Goal: Navigation & Orientation: Find specific page/section

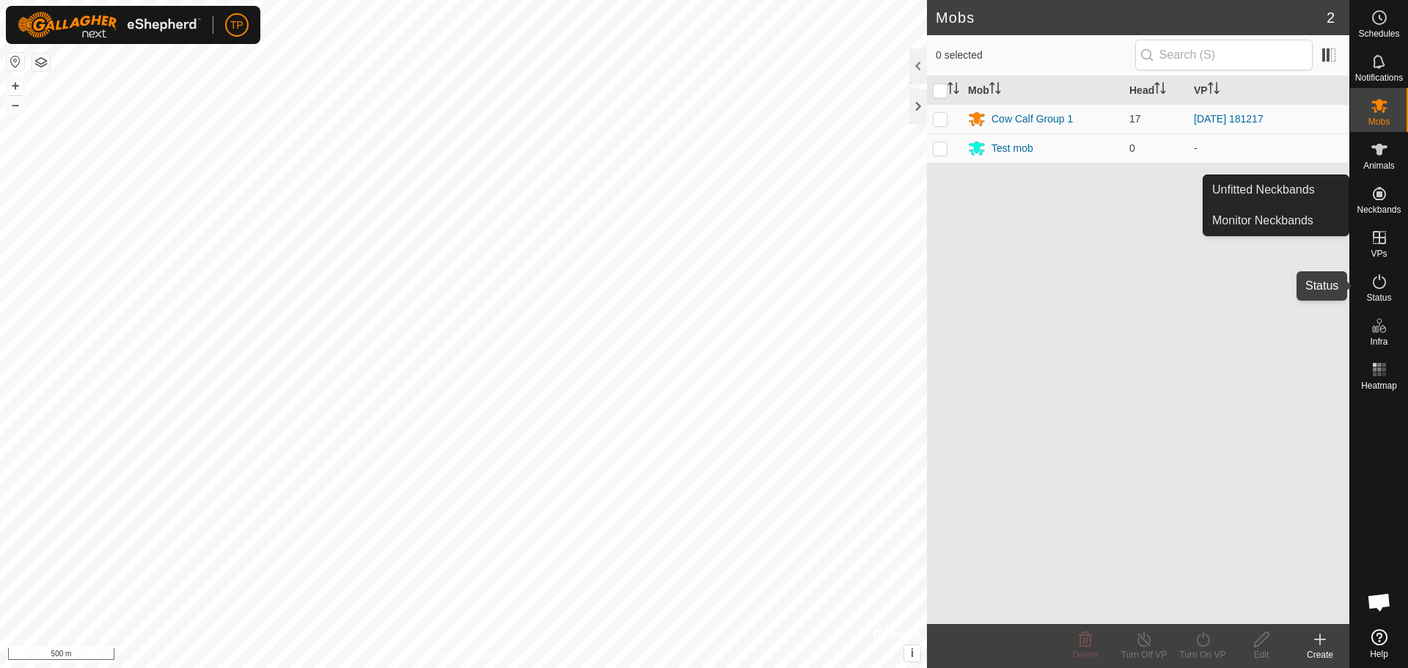
click at [1380, 284] on icon at bounding box center [1379, 282] width 18 height 18
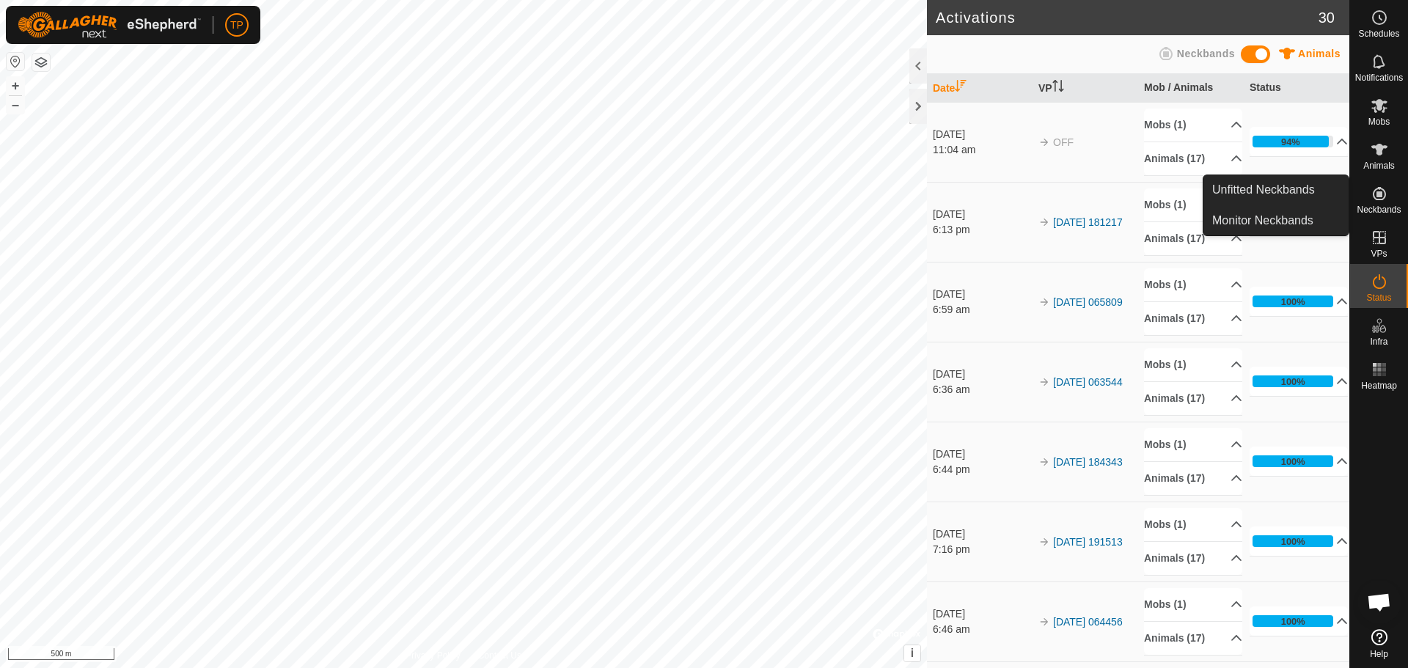
click at [1376, 201] on icon at bounding box center [1379, 194] width 18 height 18
click at [1376, 198] on icon at bounding box center [1379, 194] width 18 height 18
drag, startPoint x: 1382, startPoint y: 213, endPoint x: 1383, endPoint y: 199, distance: 14.0
click at [1383, 199] on icon at bounding box center [1379, 194] width 18 height 18
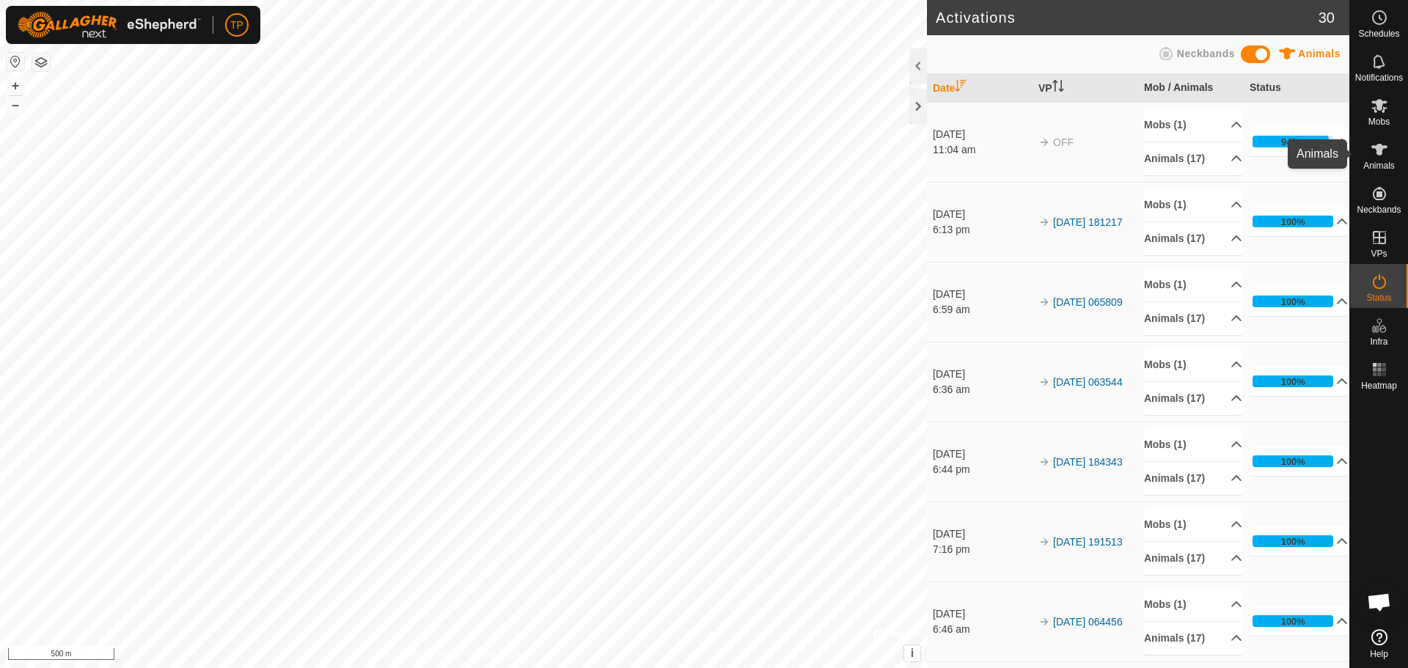
click at [1377, 147] on icon at bounding box center [1379, 150] width 16 height 12
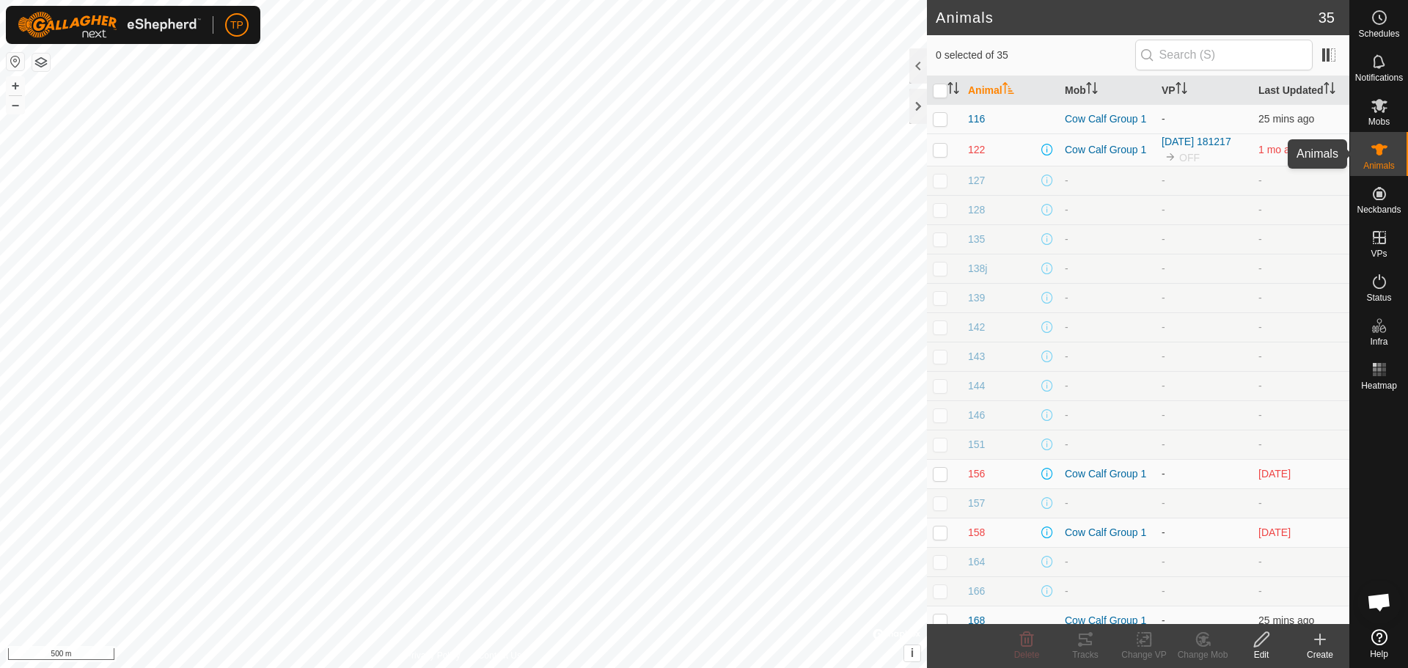
click at [1388, 155] on es-animals-svg-icon at bounding box center [1379, 149] width 26 height 23
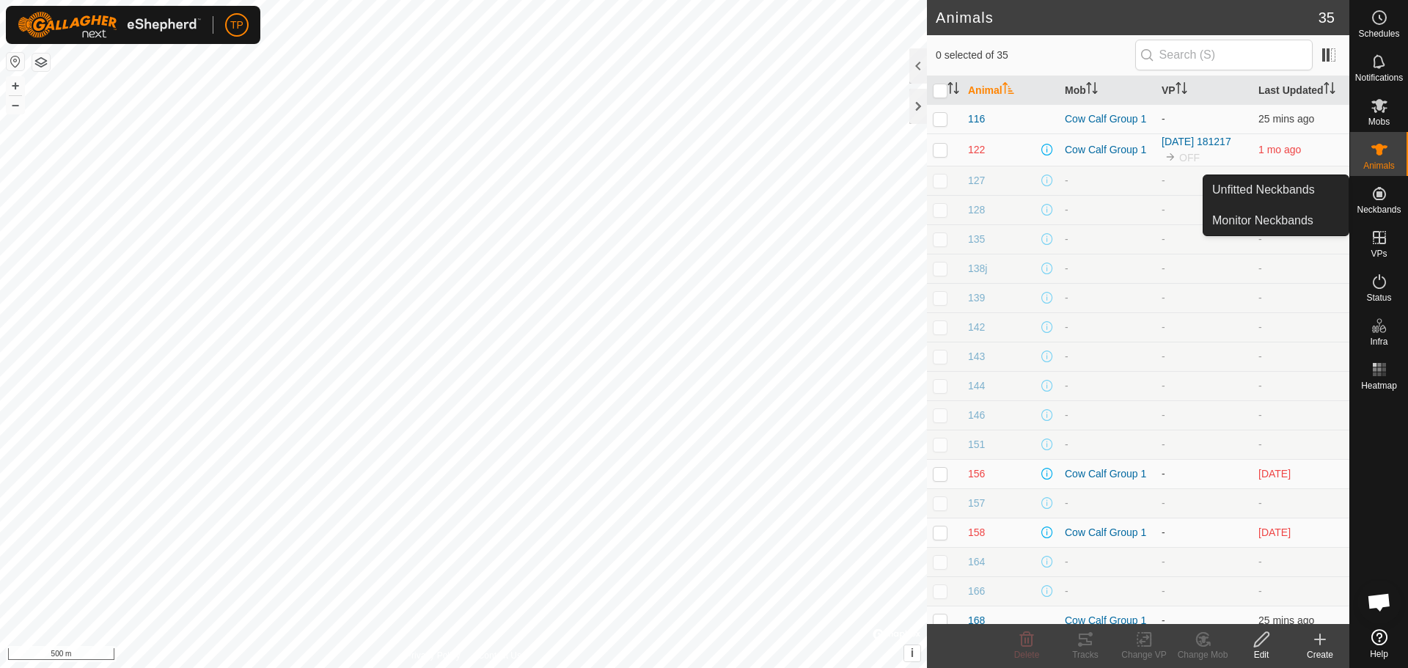
click at [1384, 194] on icon at bounding box center [1378, 193] width 13 height 13
click at [1299, 193] on link "Unfitted Neckbands" at bounding box center [1275, 189] width 145 height 29
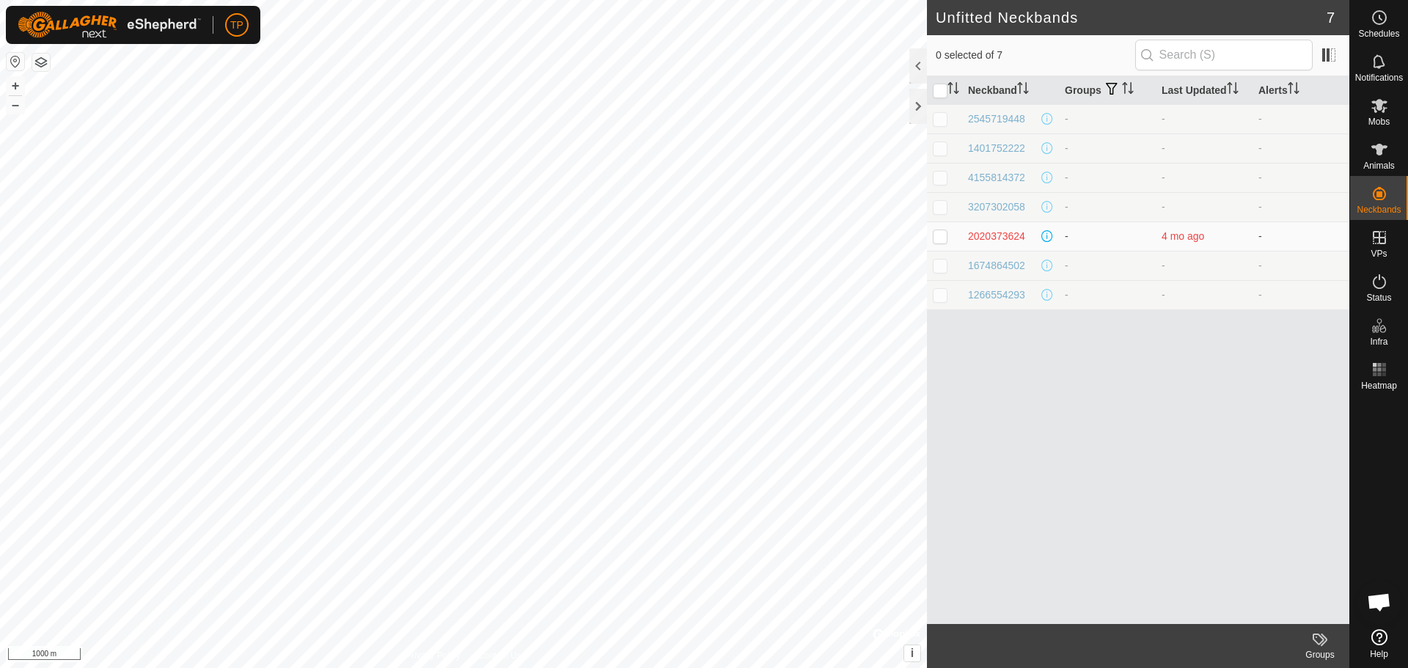
click at [479, 667] on html "TP Schedules Notifications Mobs Animals Neckbands VPs Status Infra Heatmap Help…" at bounding box center [704, 334] width 1408 height 668
click at [635, 667] on html "TP Schedules Notifications Mobs Animals Neckbands VPs Status Infra Heatmap Help…" at bounding box center [704, 334] width 1408 height 668
click at [915, 106] on div at bounding box center [918, 106] width 18 height 35
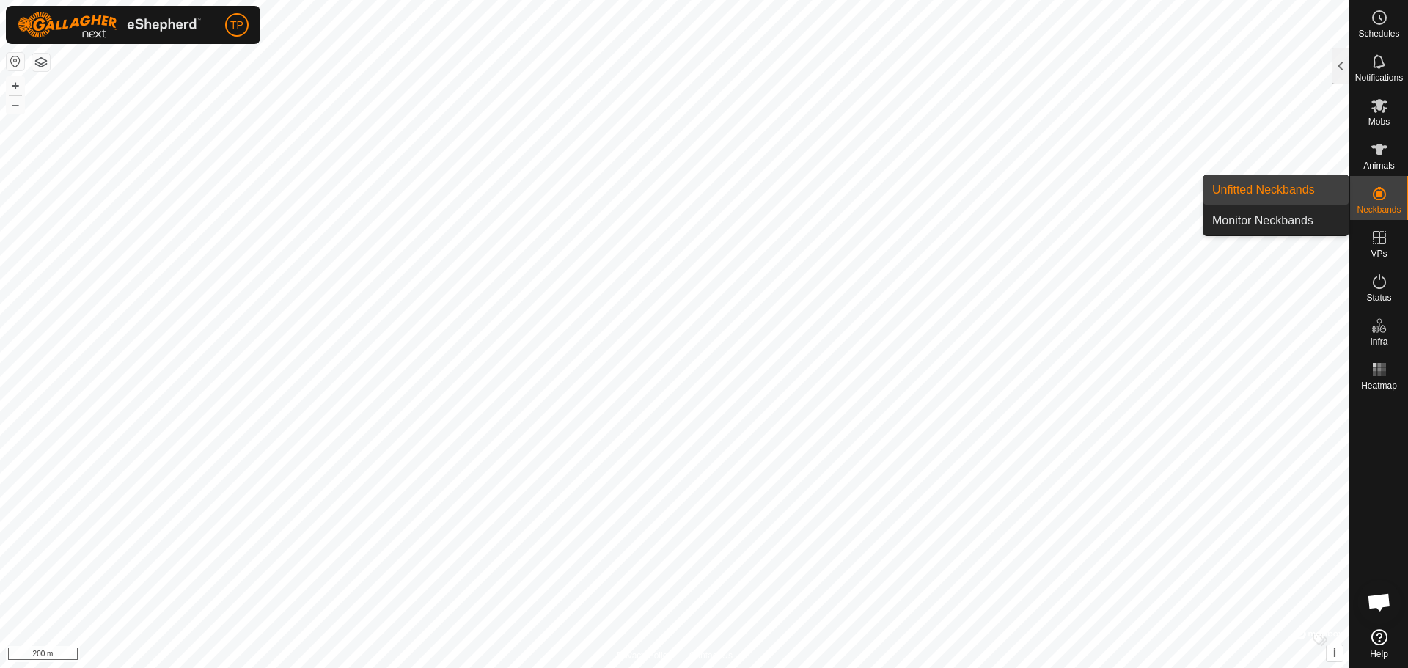
click at [1284, 188] on link "Unfitted Neckbands" at bounding box center [1275, 189] width 145 height 29
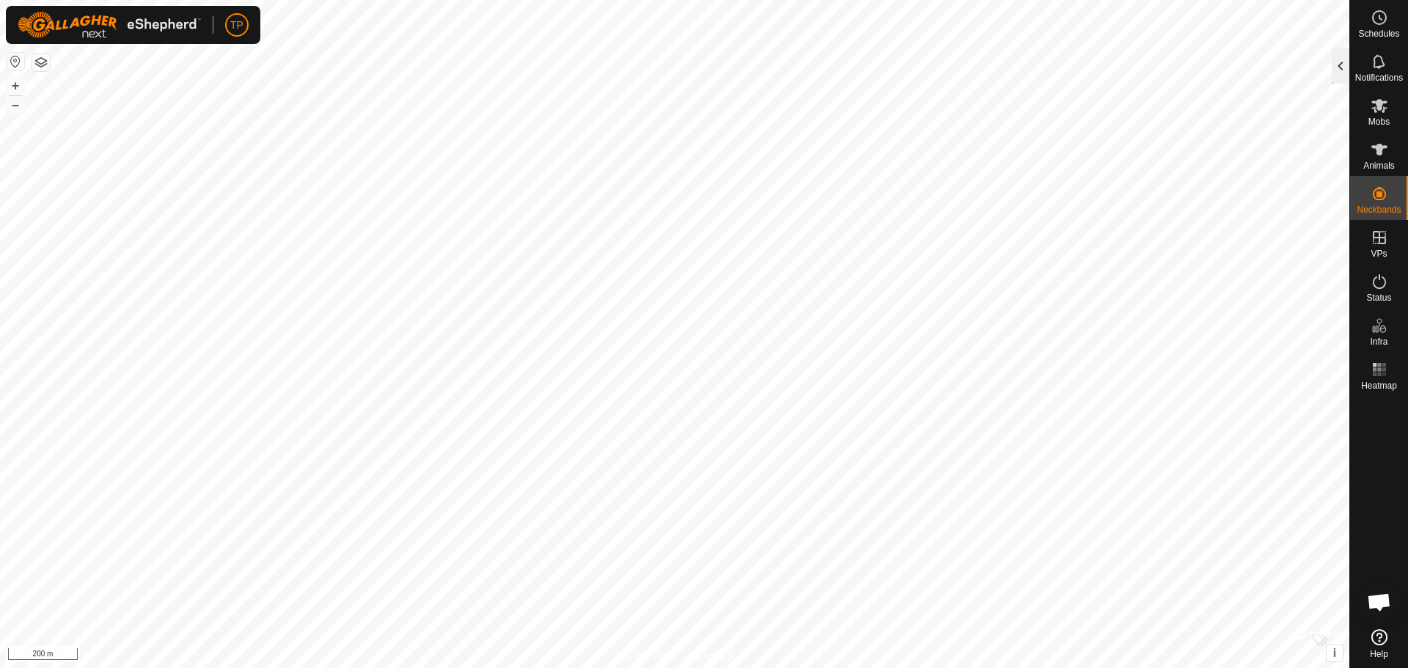
click at [1334, 59] on div at bounding box center [1340, 65] width 18 height 35
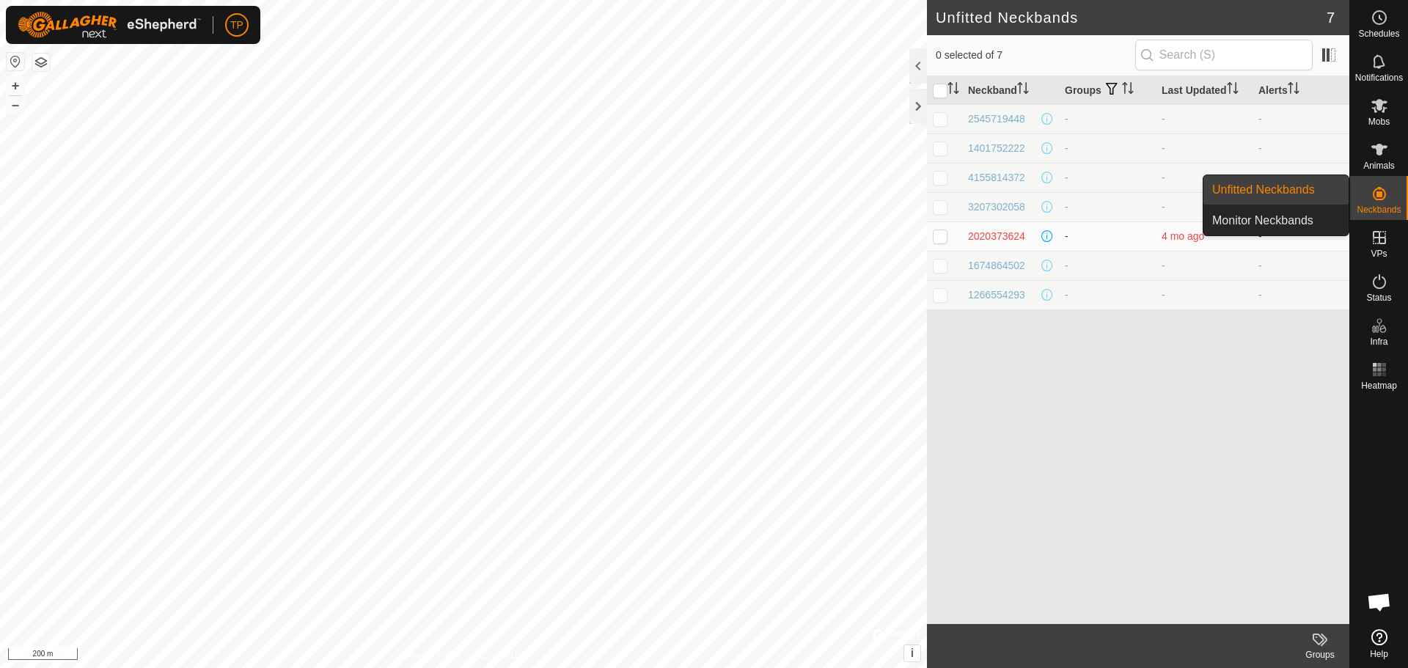
click at [1311, 186] on link "Unfitted Neckbands" at bounding box center [1275, 189] width 145 height 29
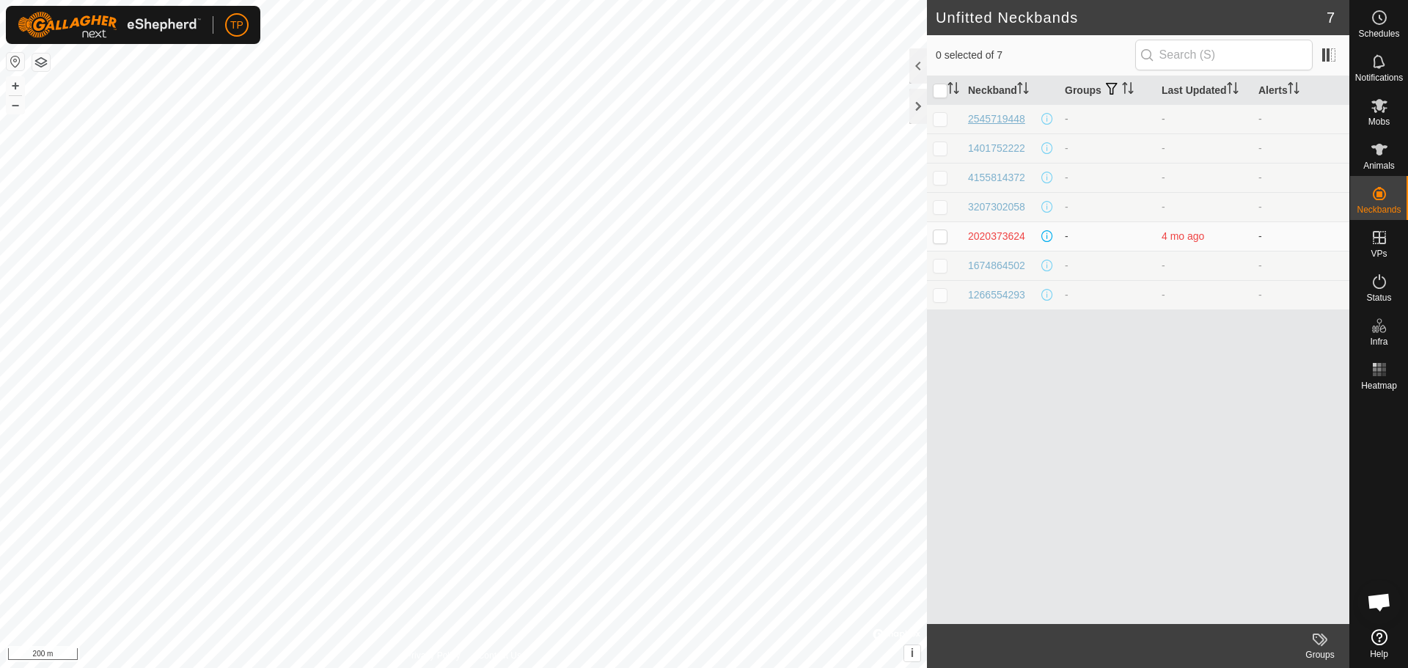
click at [1001, 119] on div "2545719448" at bounding box center [996, 118] width 57 height 15
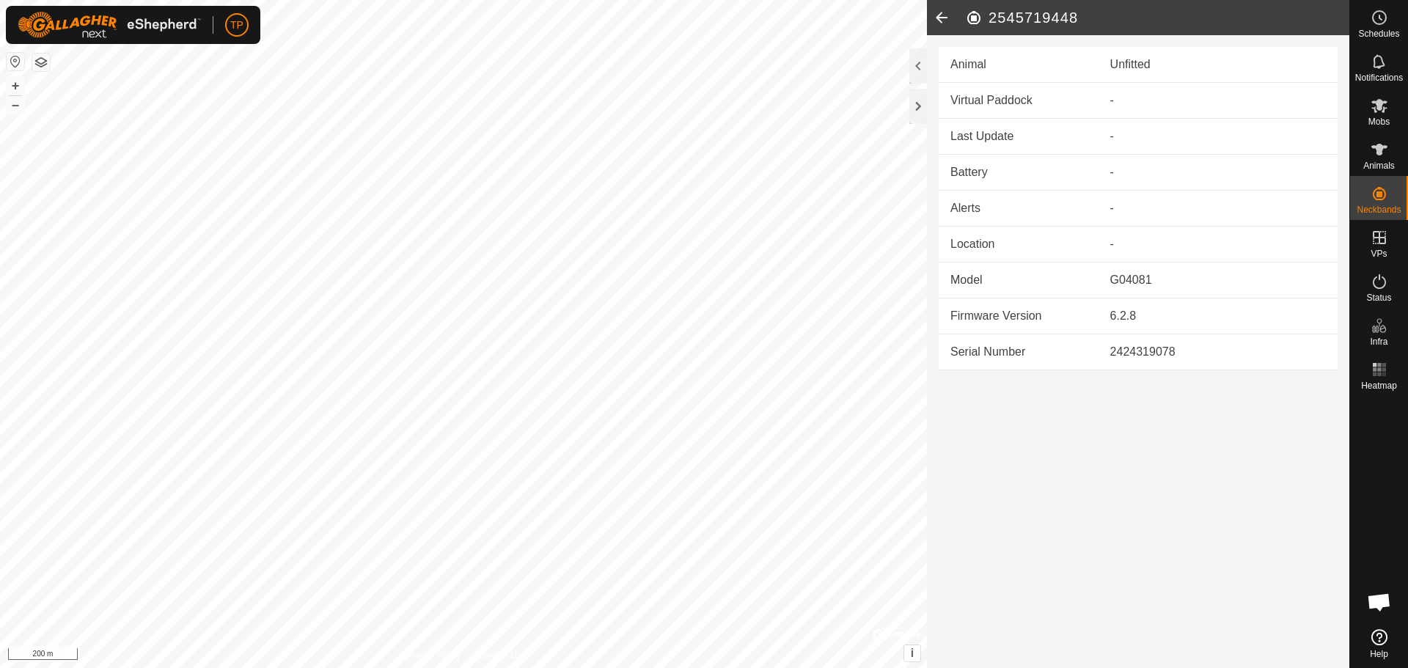
click at [938, 13] on icon at bounding box center [941, 17] width 29 height 35
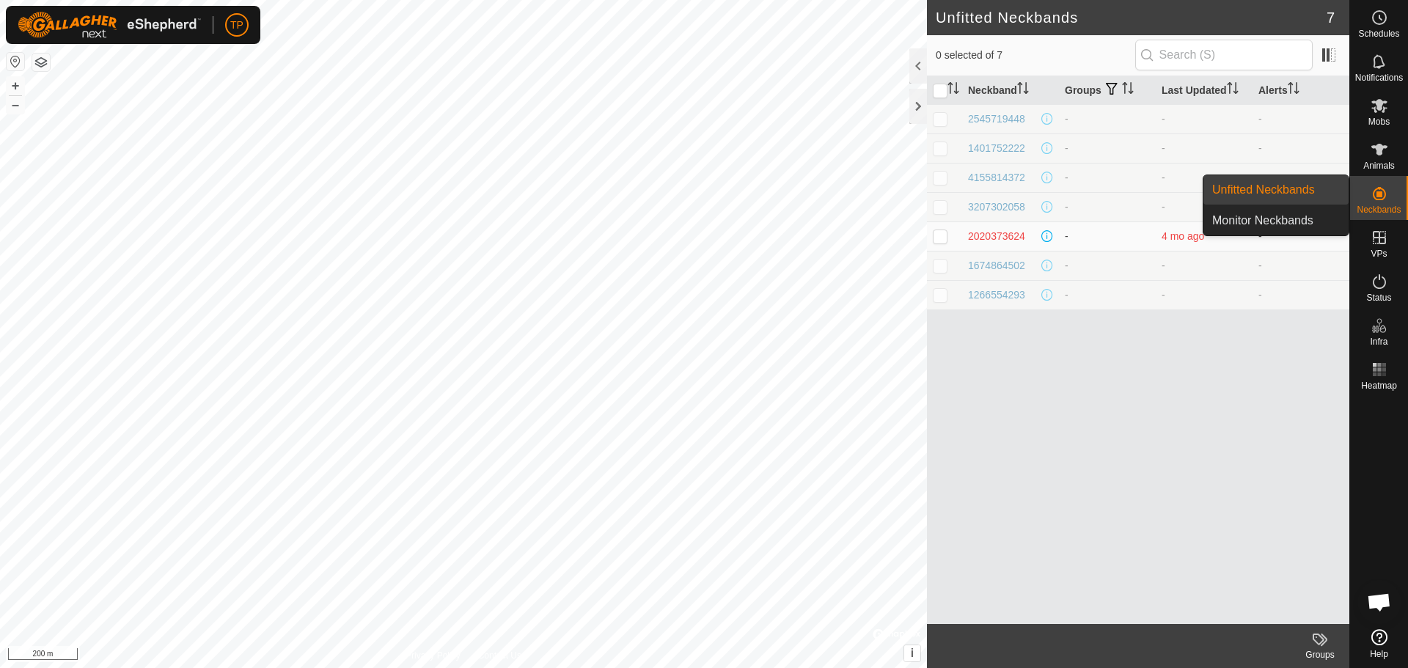
click at [1385, 194] on icon at bounding box center [1378, 193] width 13 height 13
click at [1295, 221] on link "Monitor Neckbands" at bounding box center [1275, 220] width 145 height 29
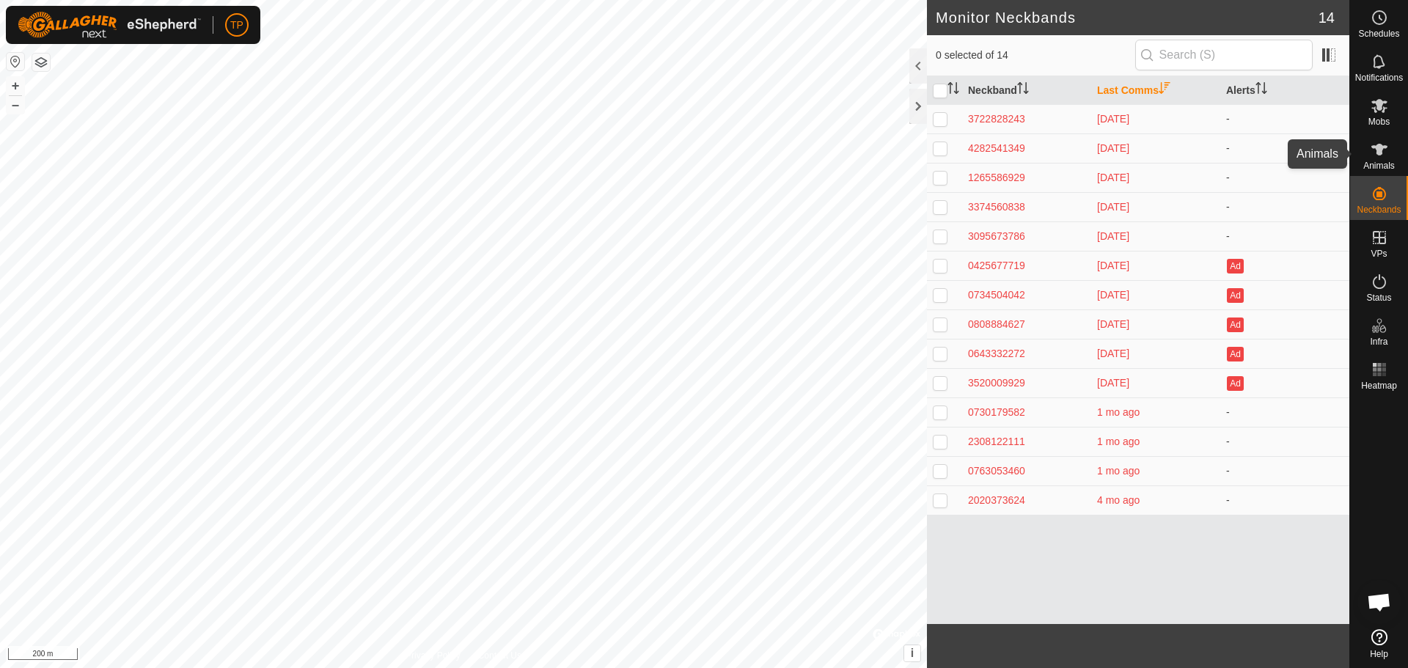
click at [1380, 150] on icon at bounding box center [1379, 150] width 16 height 12
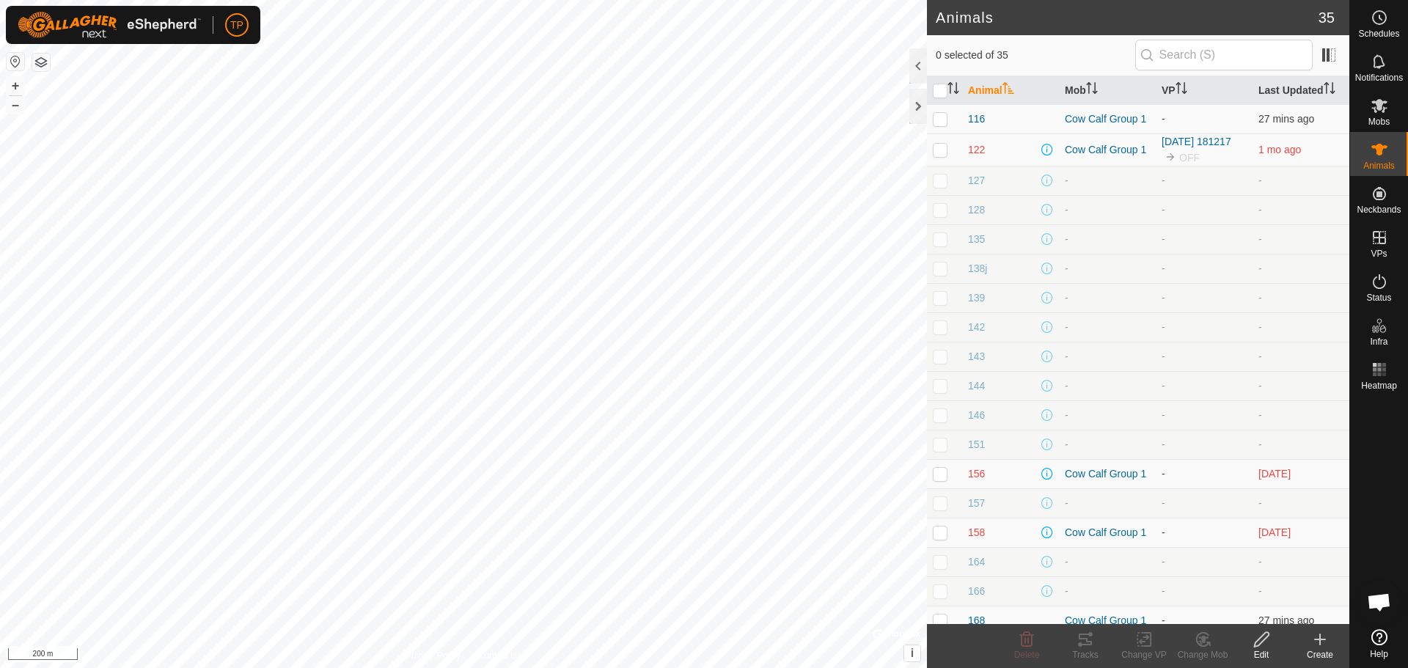
click at [1317, 637] on icon at bounding box center [1320, 639] width 18 height 18
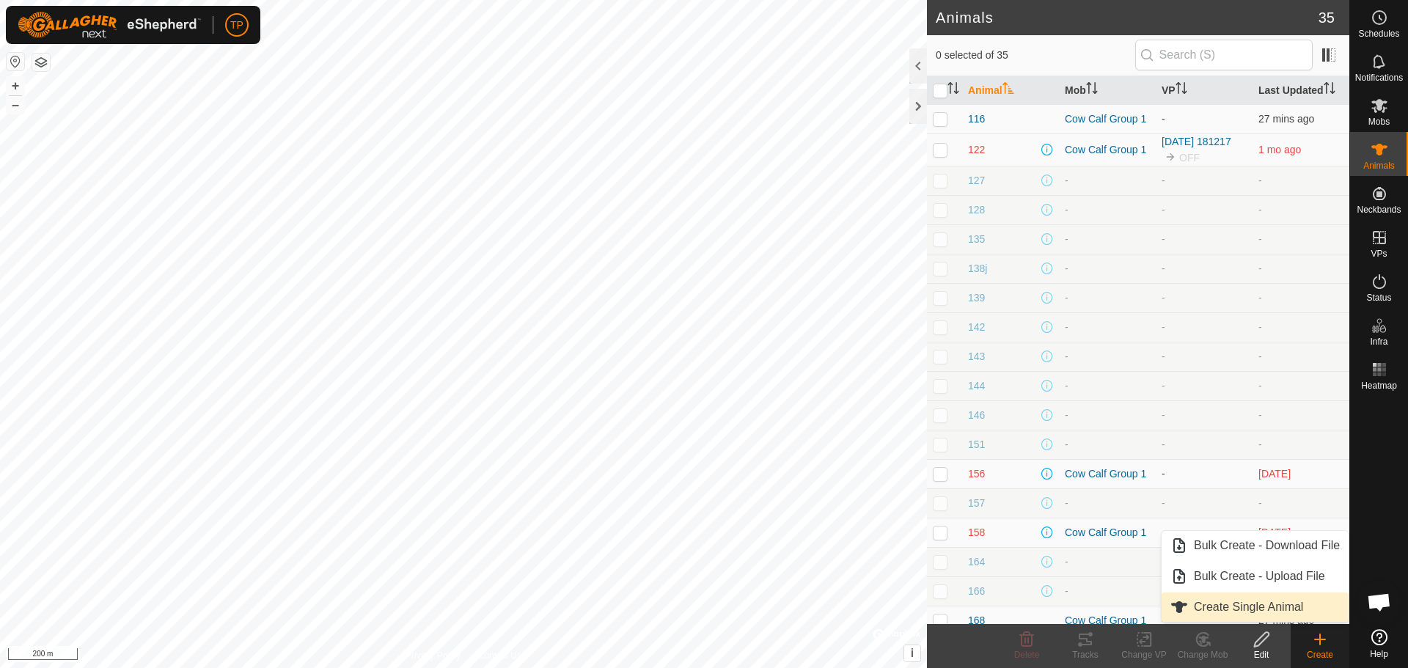
click at [1247, 602] on link "Create Single Animal" at bounding box center [1254, 606] width 187 height 29
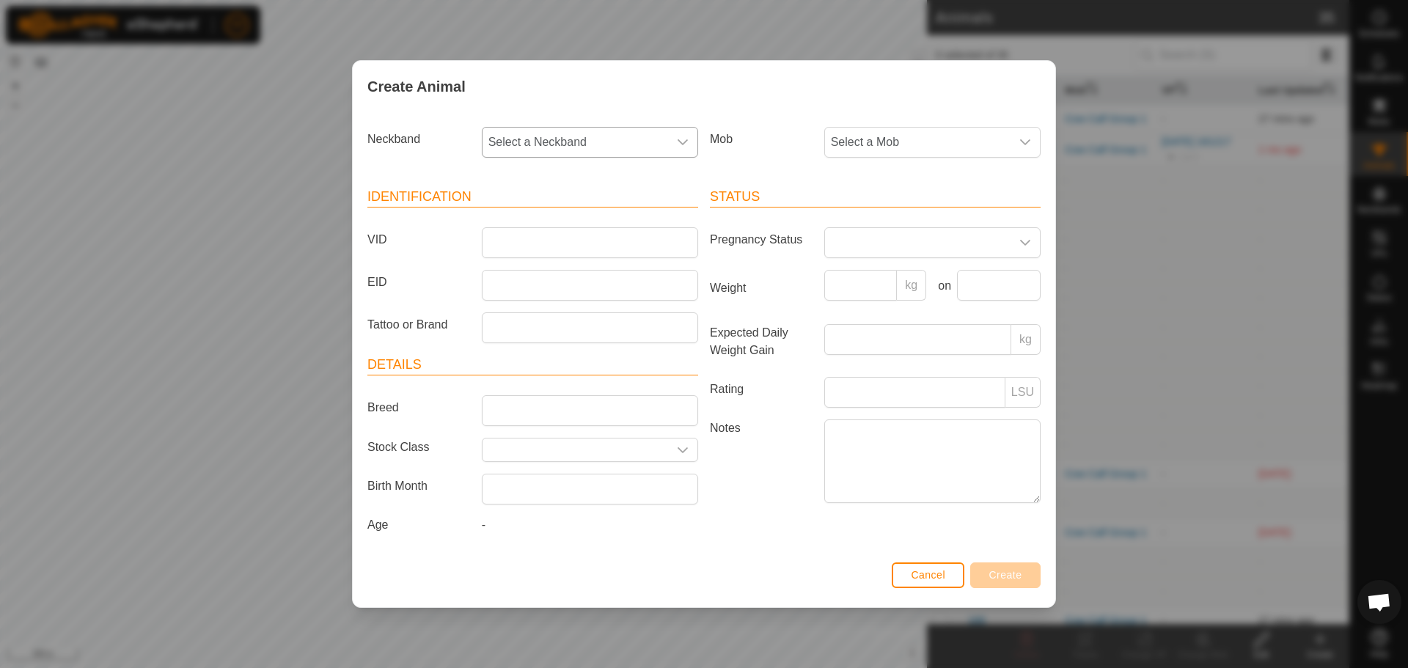
click at [559, 143] on span "Select a Neckband" at bounding box center [574, 142] width 185 height 29
click at [921, 580] on span "Cancel" at bounding box center [928, 575] width 34 height 12
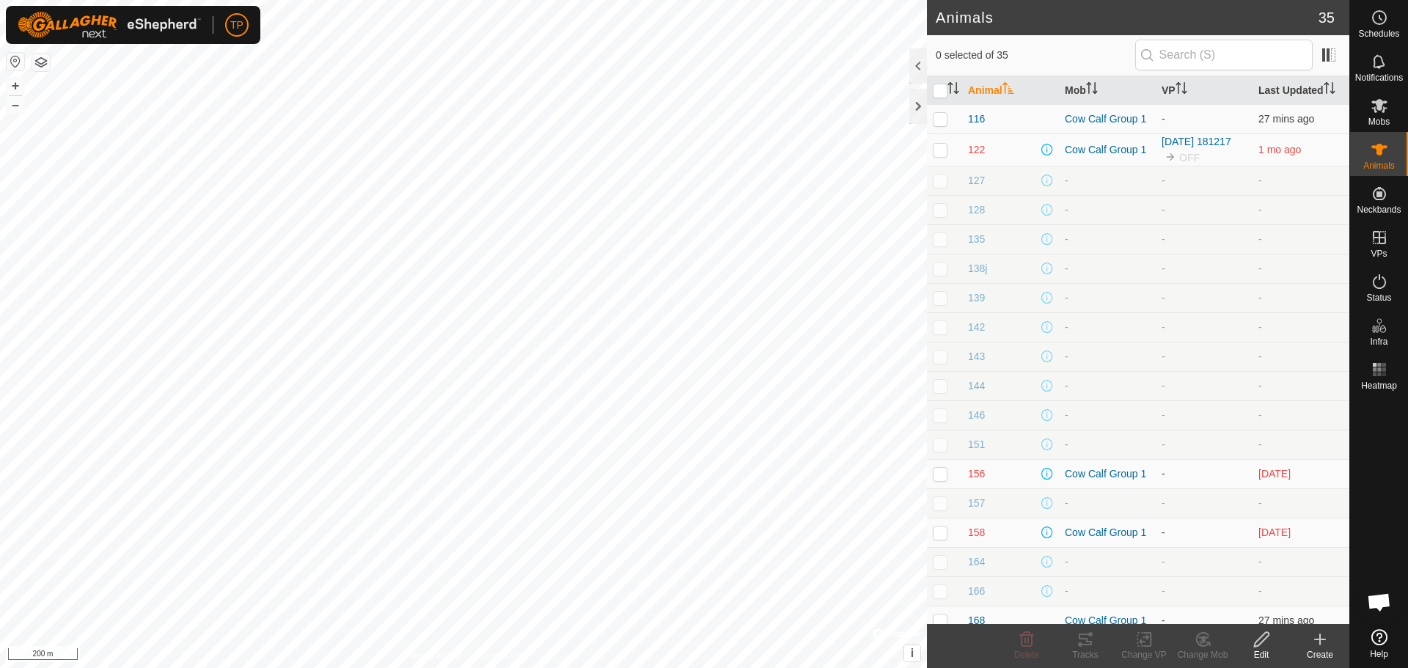
click at [1323, 641] on icon at bounding box center [1320, 639] width 18 height 18
click at [1389, 422] on div at bounding box center [1379, 509] width 58 height 227
click at [1330, 648] on div "Create" at bounding box center [1319, 654] width 59 height 13
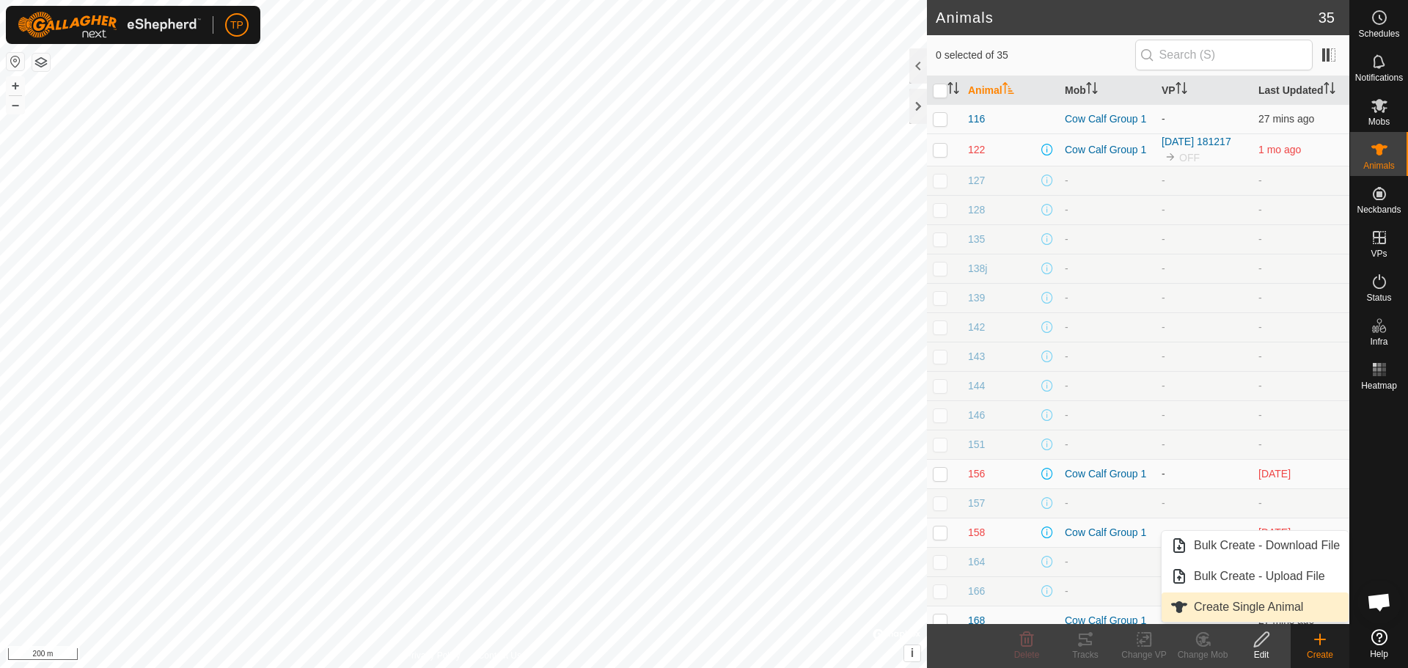
click at [1234, 610] on link "Create Single Animal" at bounding box center [1254, 606] width 187 height 29
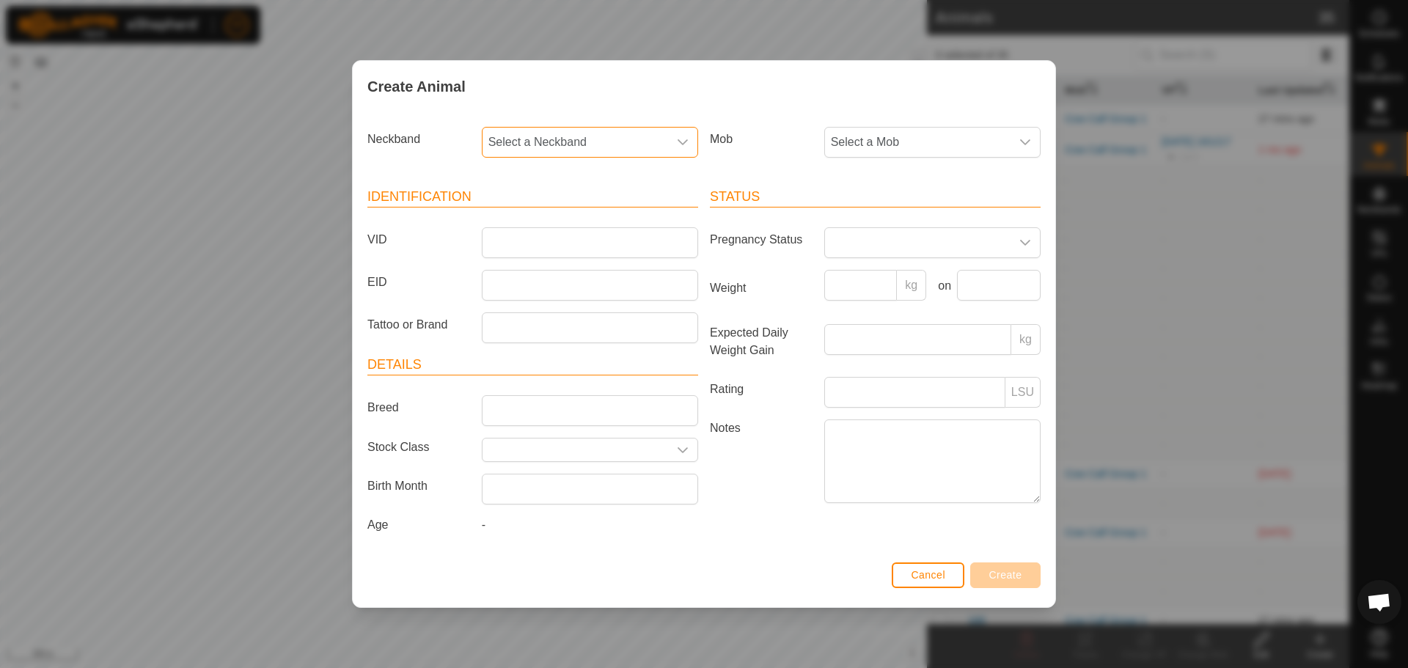
click at [548, 142] on span "Select a Neckband" at bounding box center [574, 142] width 185 height 29
click at [902, 573] on button "Cancel" at bounding box center [927, 575] width 73 height 26
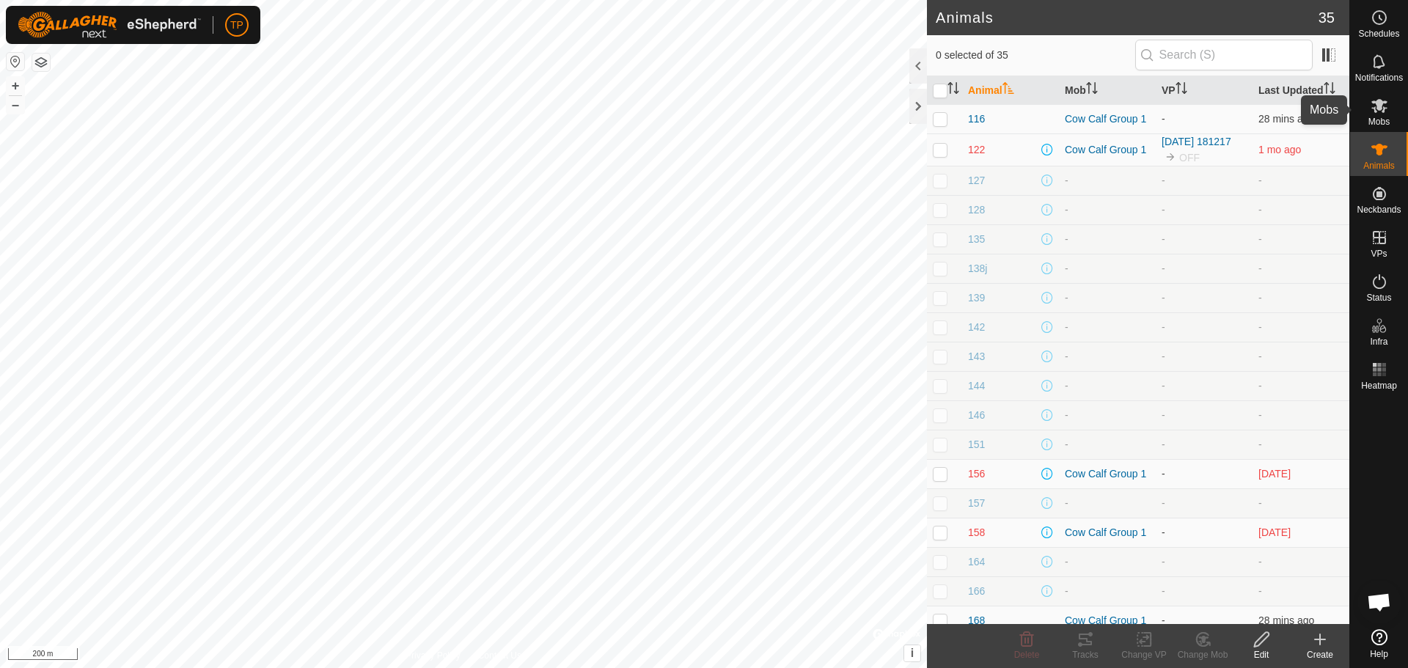
click at [1380, 97] on icon at bounding box center [1379, 106] width 18 height 18
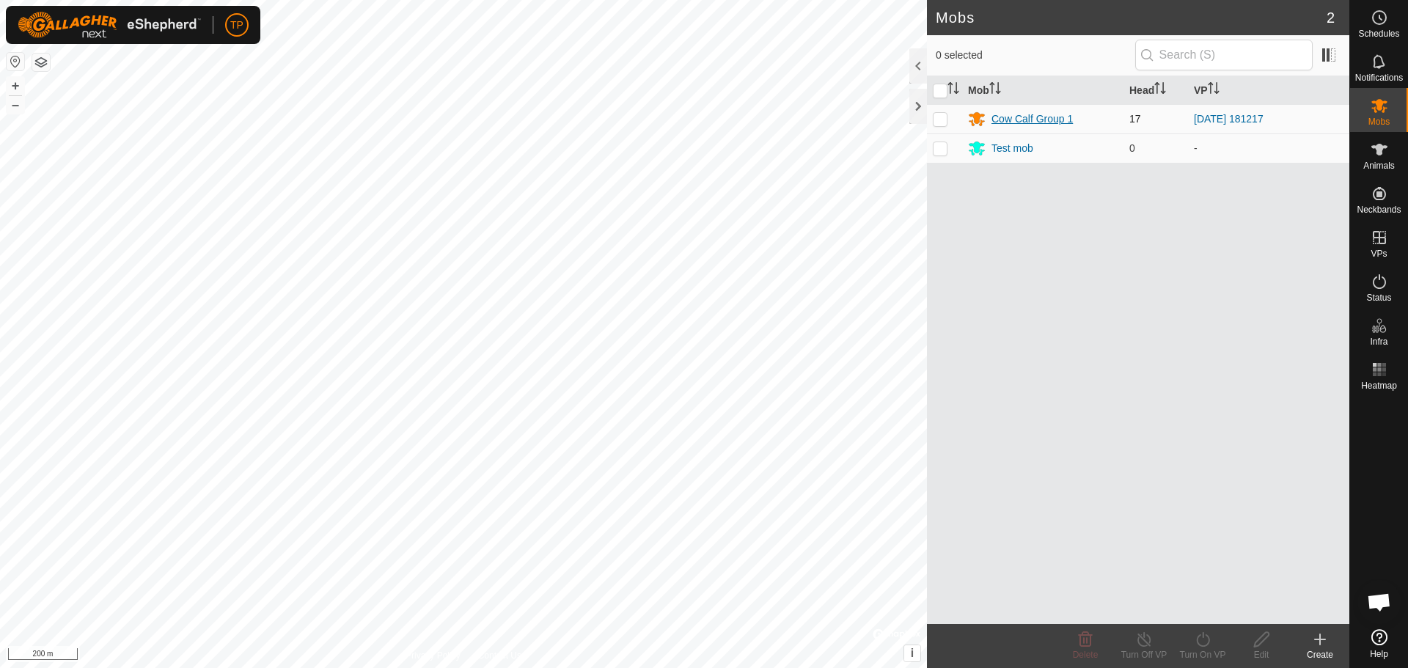
click at [1019, 117] on div "Cow Calf Group 1" at bounding box center [1031, 118] width 81 height 15
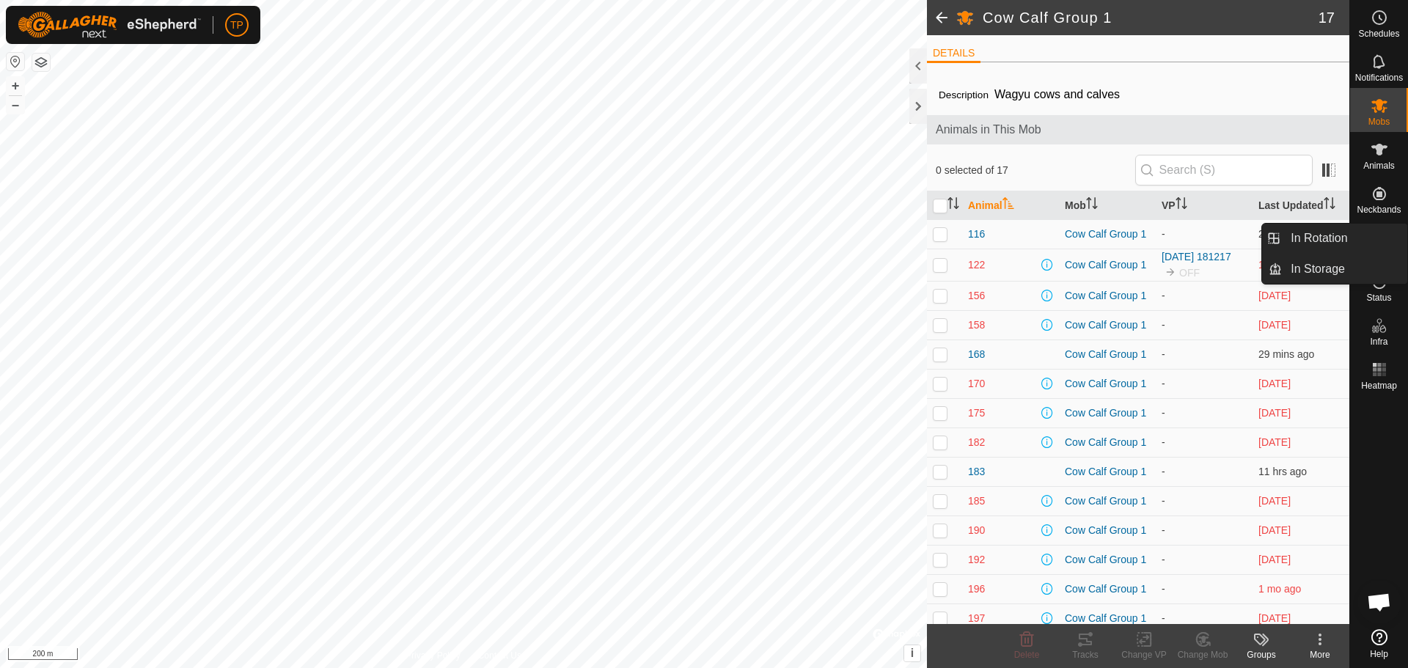
click at [1372, 222] on div "VPs" at bounding box center [1379, 242] width 58 height 44
click at [1308, 238] on link "In Rotation" at bounding box center [1285, 236] width 125 height 29
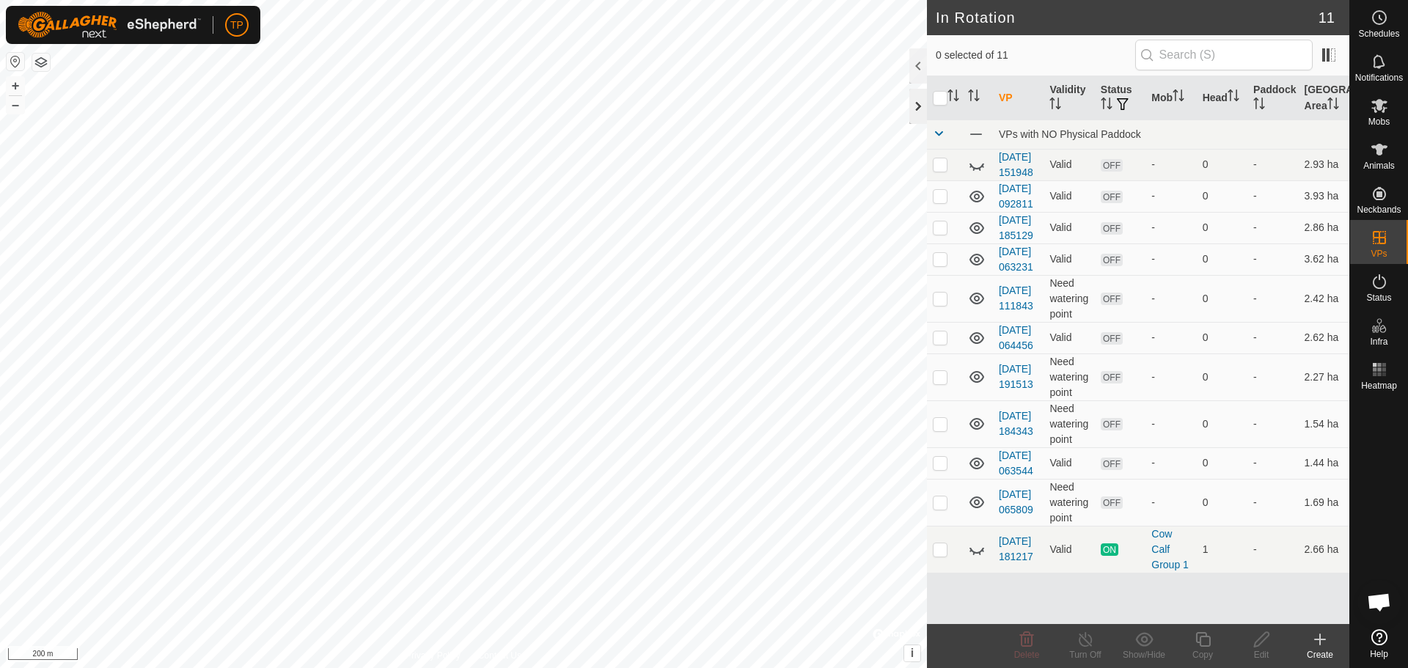
click at [919, 106] on div at bounding box center [918, 106] width 18 height 35
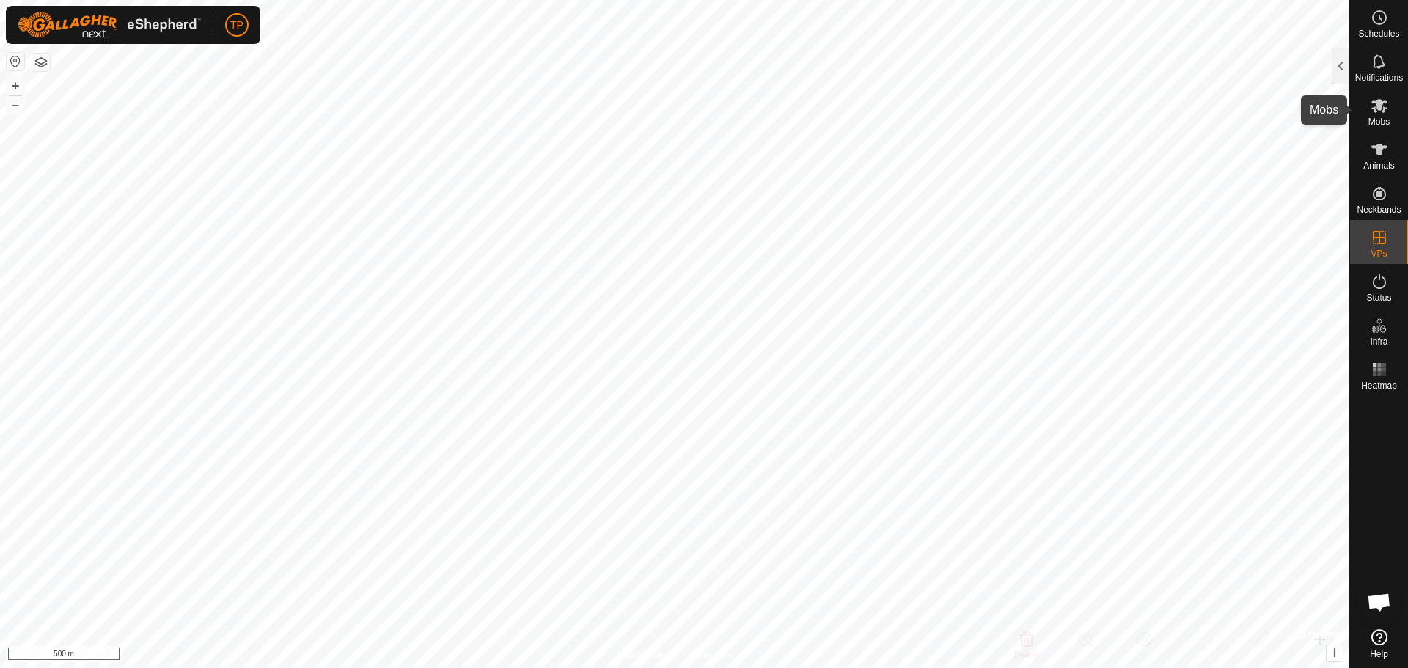
click at [1377, 114] on icon at bounding box center [1379, 106] width 18 height 18
click at [1377, 112] on icon at bounding box center [1379, 106] width 18 height 18
click at [11, 69] on button "button" at bounding box center [16, 62] width 18 height 18
click at [176, 18] on img at bounding box center [109, 25] width 183 height 26
click at [235, 12] on div "TP My Account Settings Logout" at bounding box center [133, 25] width 254 height 38
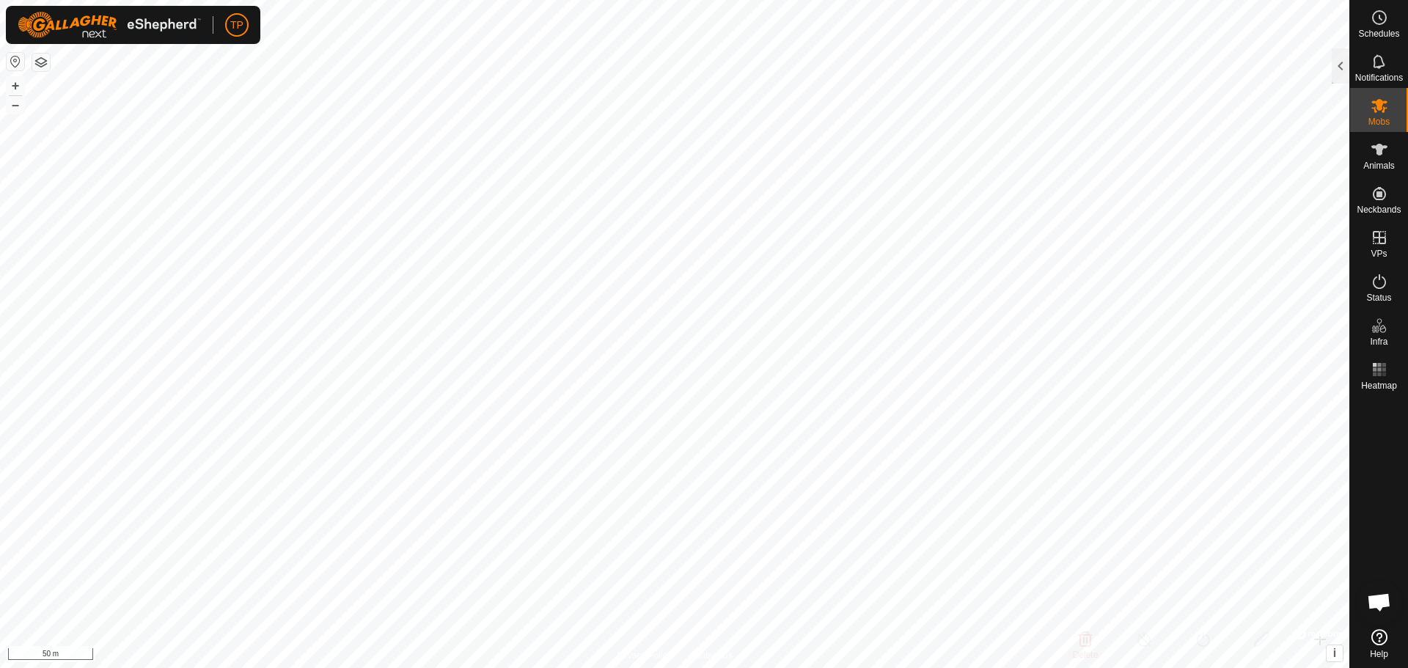
click at [236, 12] on div "TP" at bounding box center [133, 25] width 254 height 38
click at [256, 56] on span "My Account" at bounding box center [273, 57] width 66 height 12
click at [288, 88] on link "Settings" at bounding box center [304, 85] width 145 height 23
click at [249, 52] on span "My Account" at bounding box center [273, 57] width 66 height 12
click at [258, 94] on link "Settings" at bounding box center [304, 85] width 145 height 23
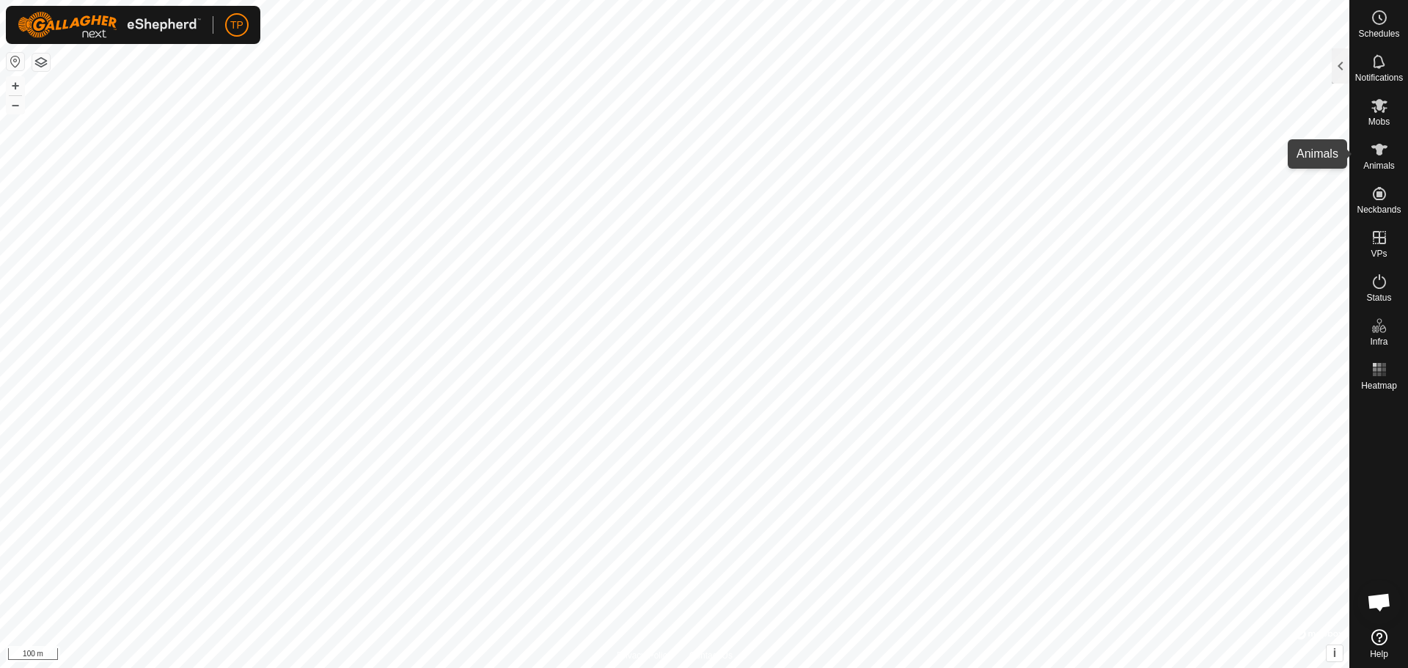
click at [1387, 152] on icon at bounding box center [1379, 150] width 18 height 18
click at [1373, 111] on icon at bounding box center [1379, 106] width 18 height 18
click at [1377, 70] on es-notification-svg-icon at bounding box center [1379, 61] width 26 height 23
click at [1383, 27] on es-schedule-vp-svg-icon at bounding box center [1379, 17] width 26 height 23
